Goal: Task Accomplishment & Management: Use online tool/utility

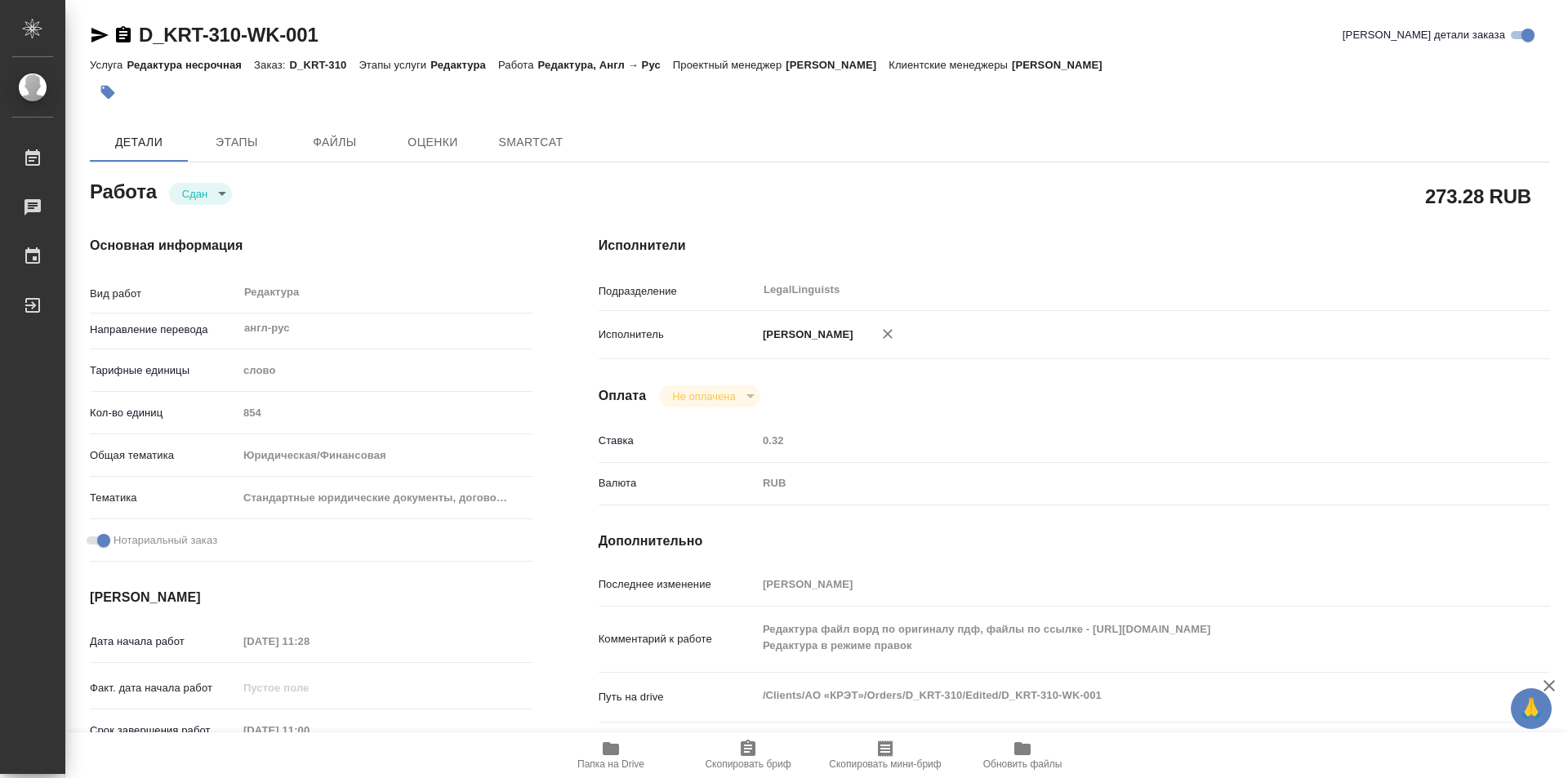
type textarea "x"
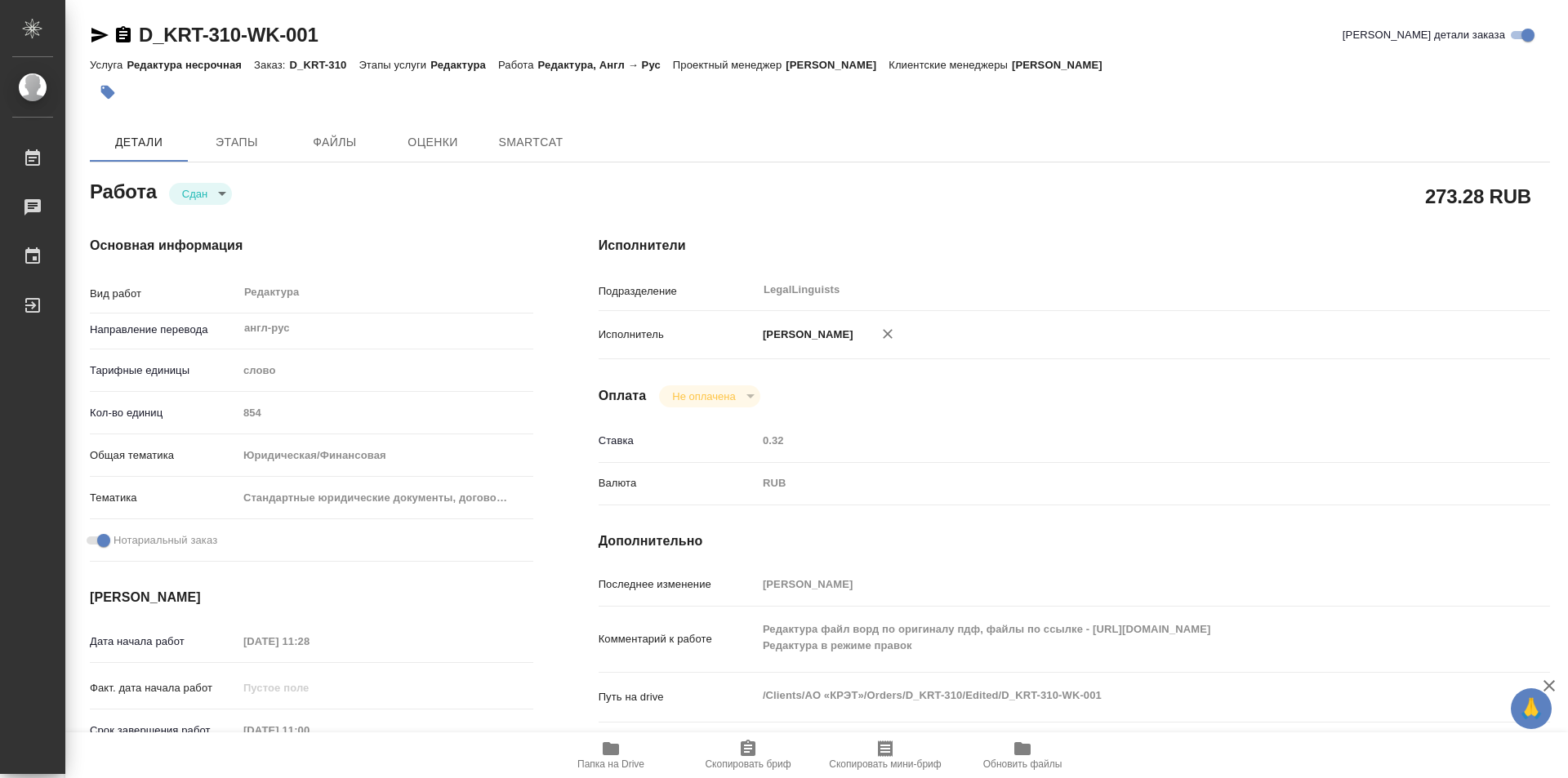
type textarea "x"
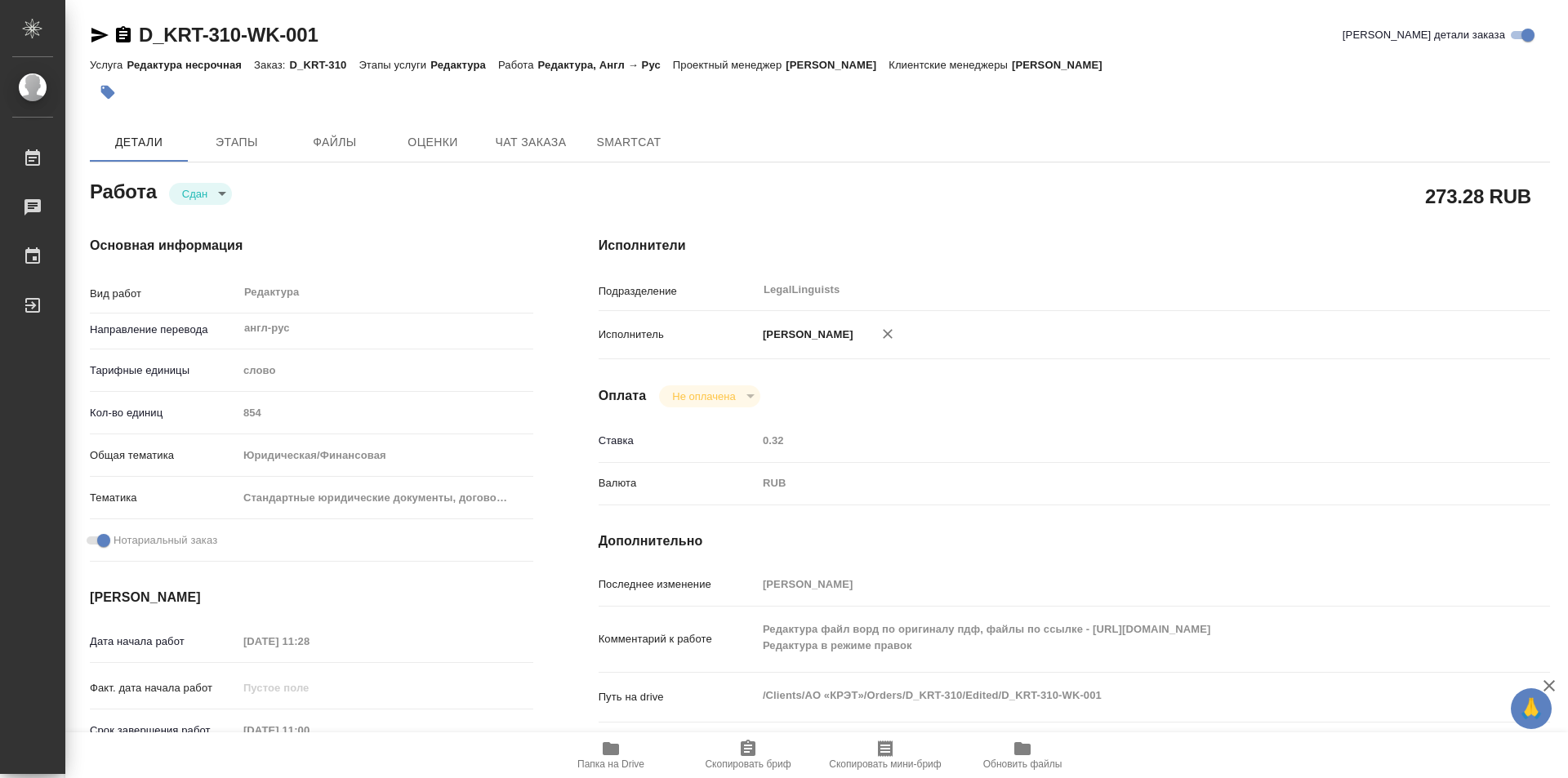
type textarea "x"
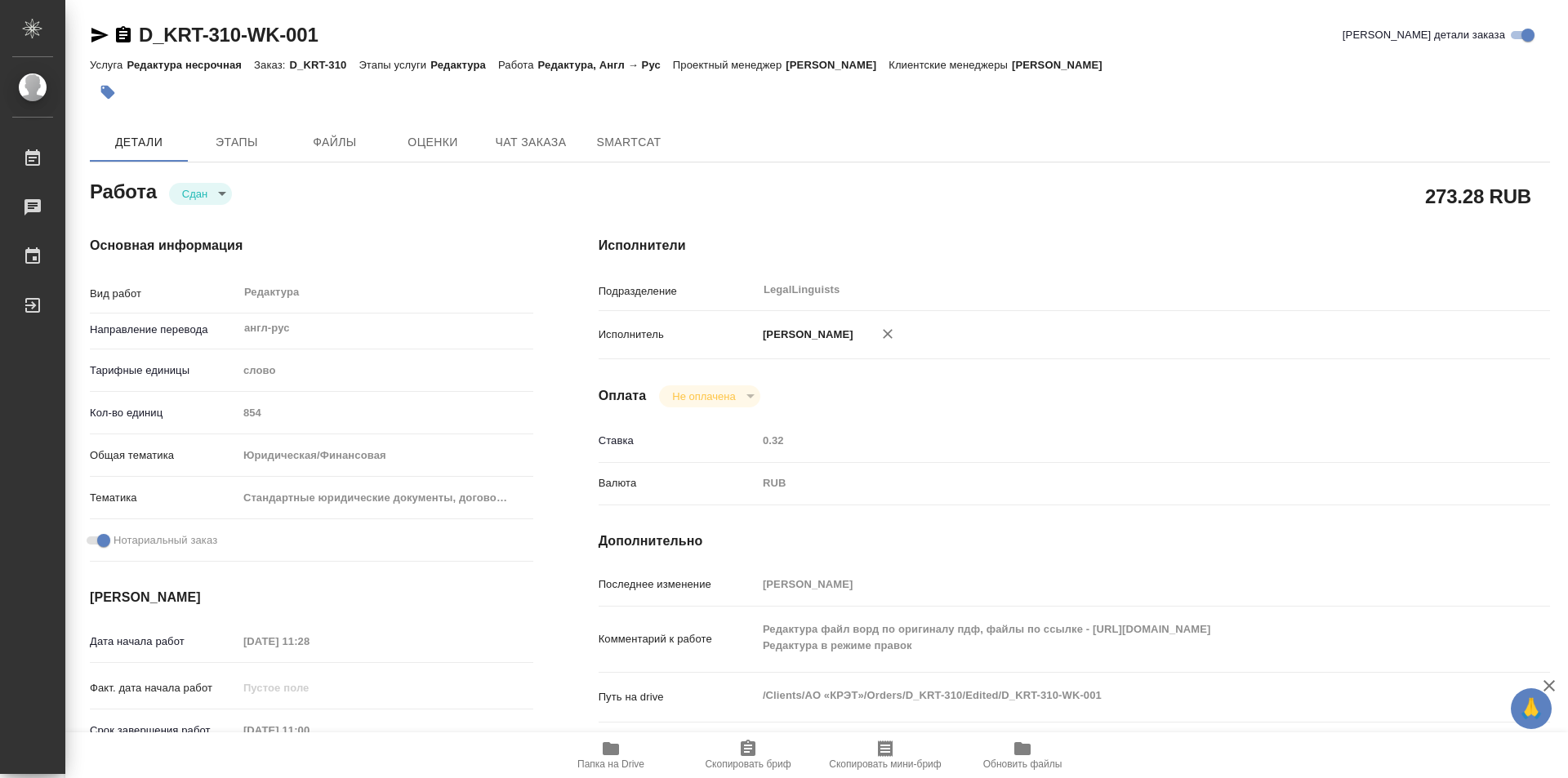
type textarea "x"
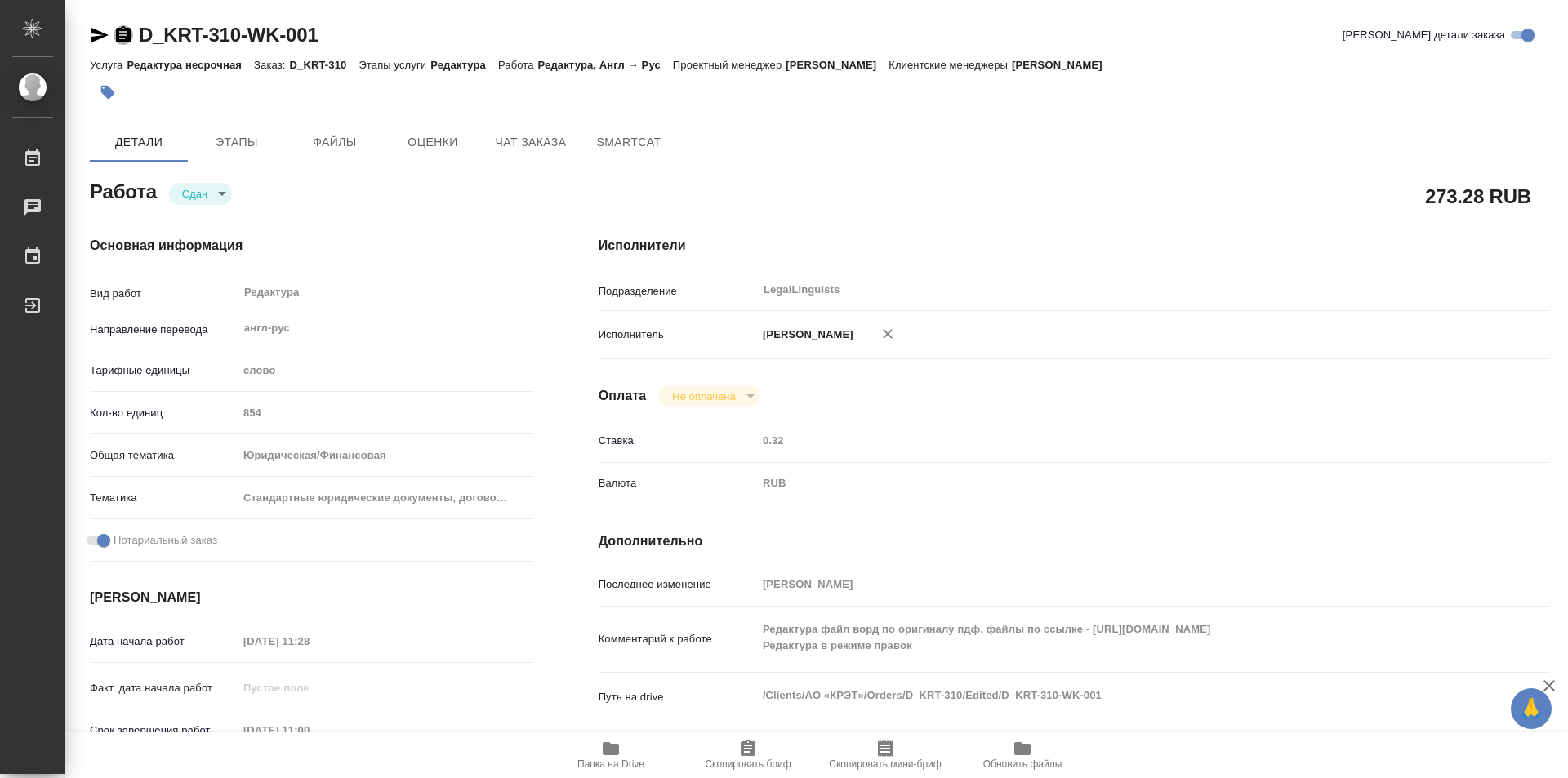
click at [123, 31] on icon "button" at bounding box center [123, 35] width 15 height 17
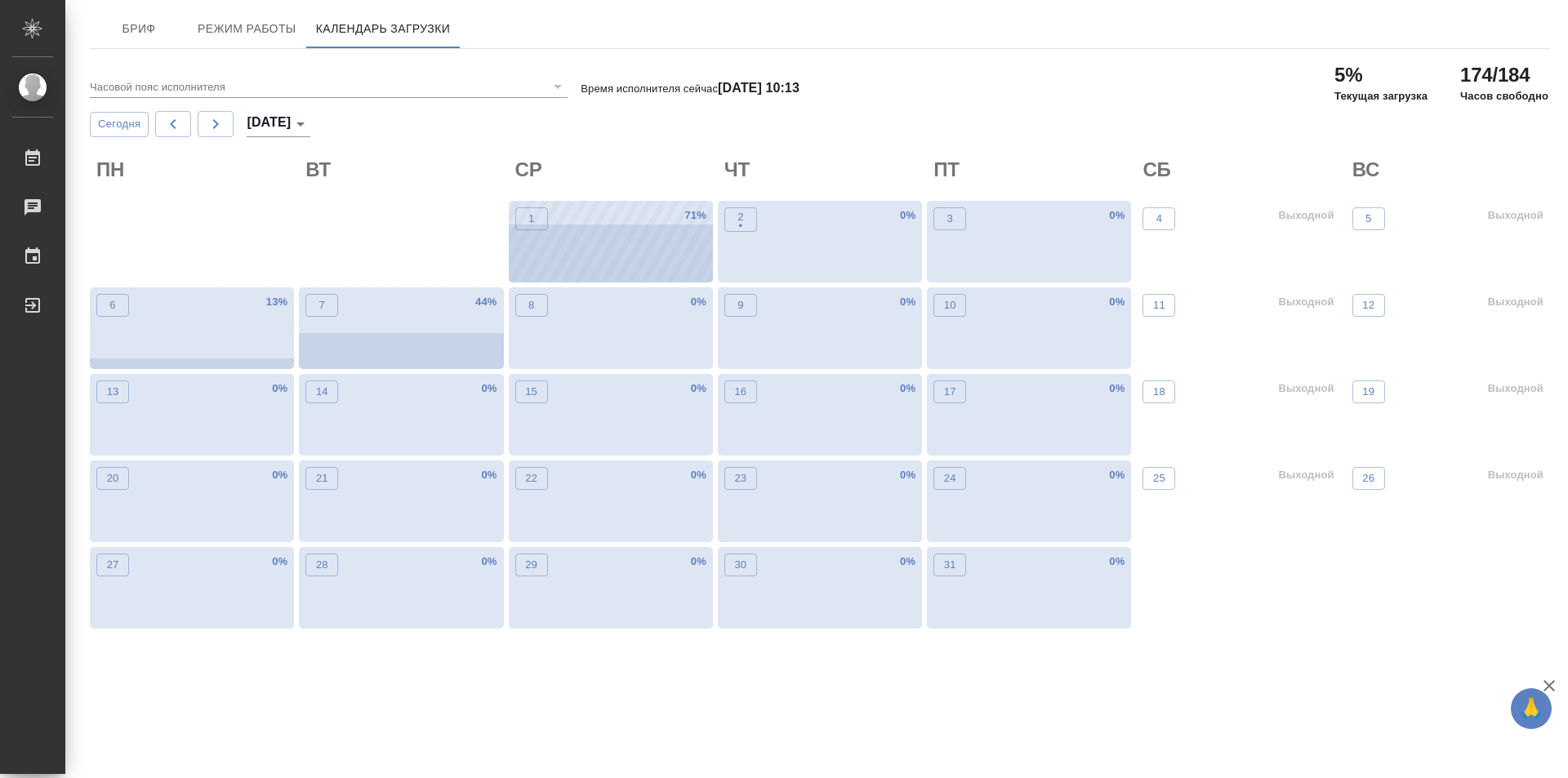
click at [593, 269] on div "1 71 %" at bounding box center [611, 242] width 204 height 82
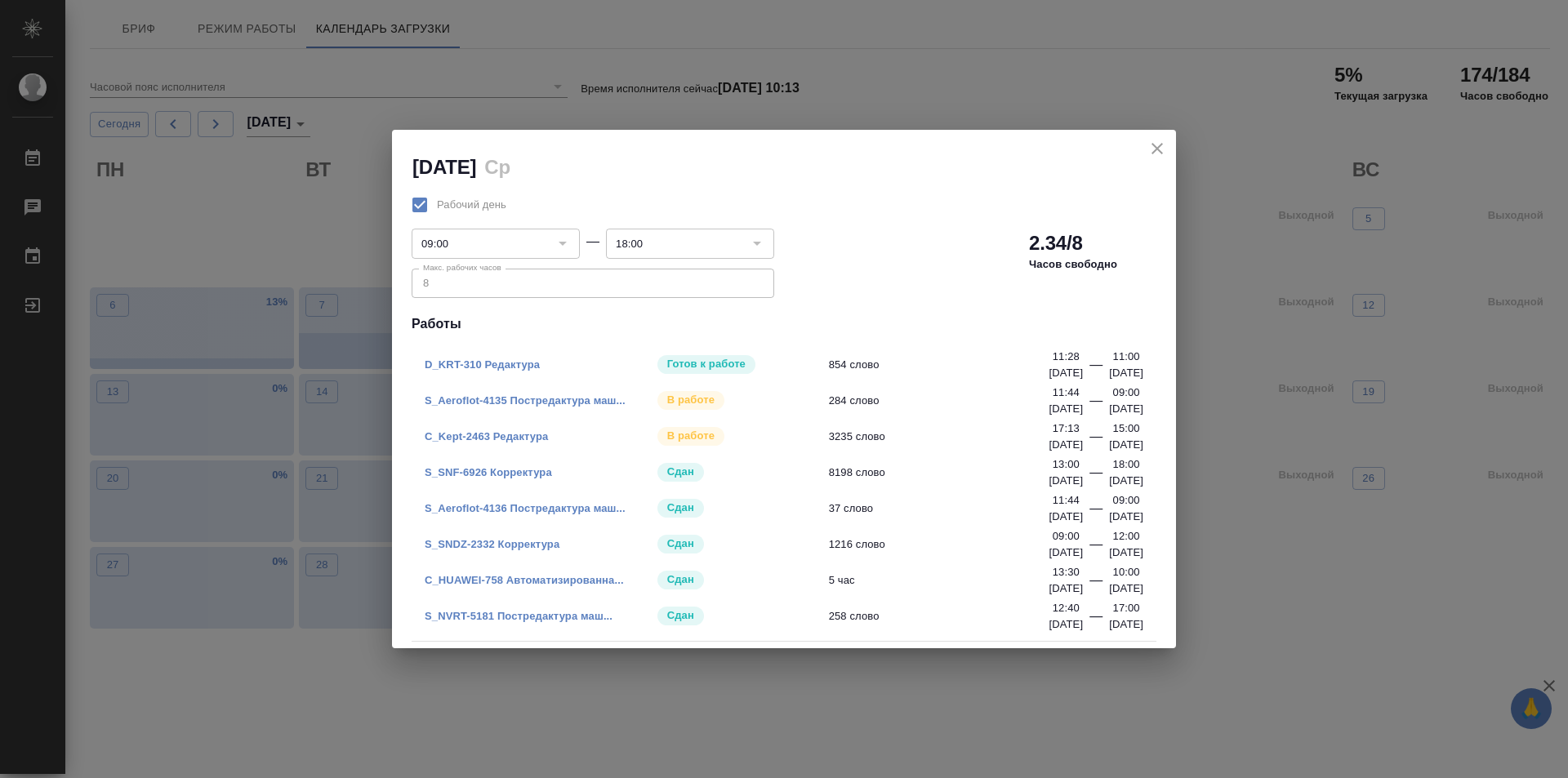
drag, startPoint x: 1152, startPoint y: 146, endPoint x: 1148, endPoint y: 133, distance: 13.6
click at [1151, 146] on icon "close" at bounding box center [1157, 149] width 20 height 20
